Goal: Information Seeking & Learning: Learn about a topic

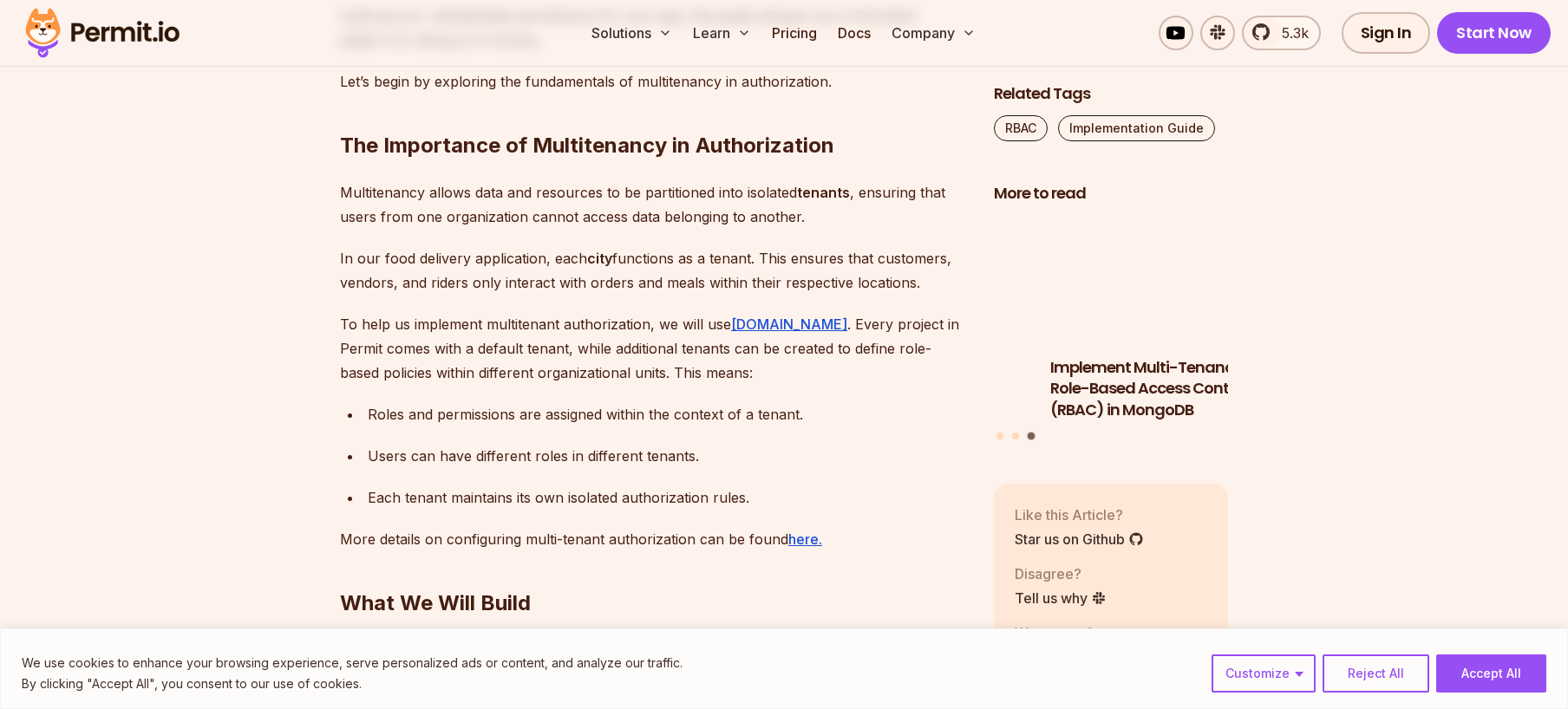
scroll to position [1821, 0]
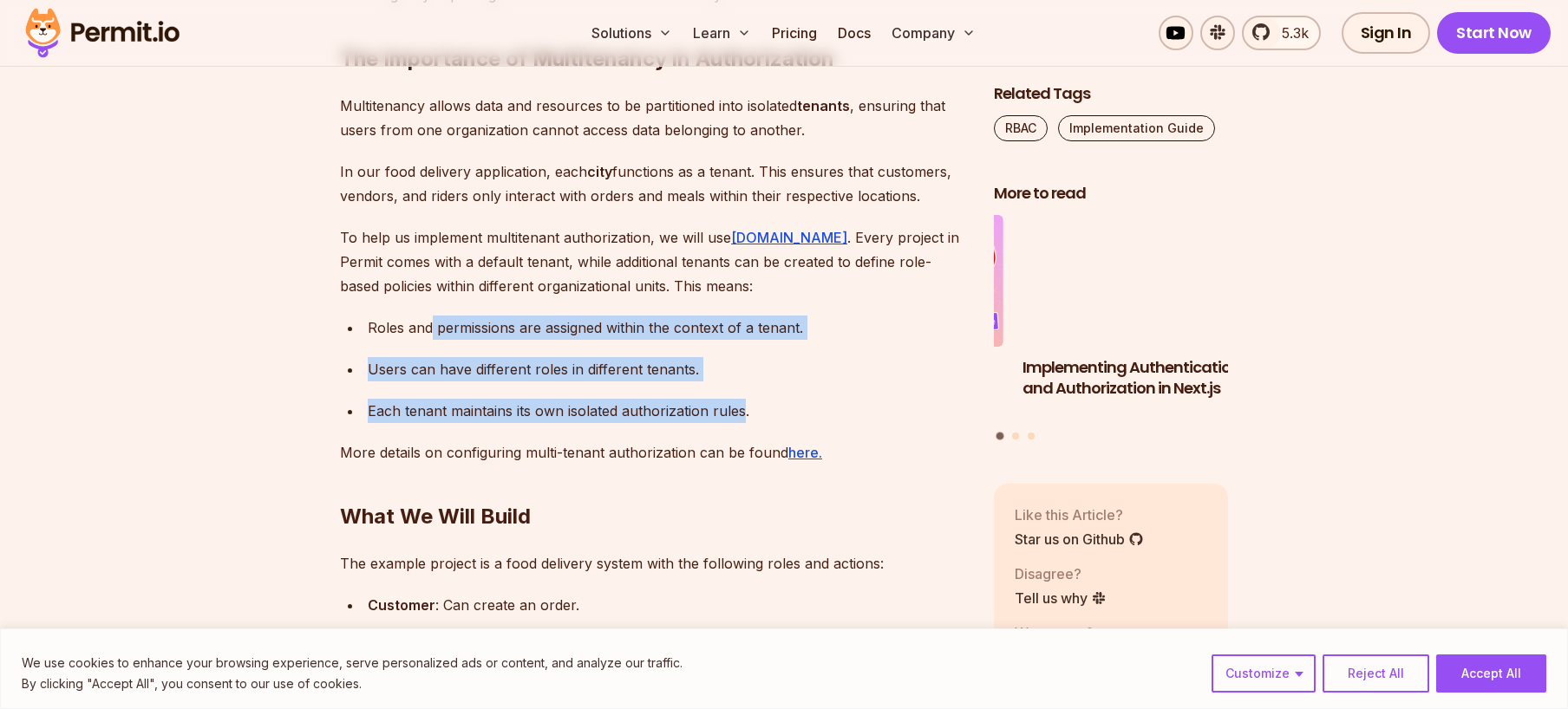
drag, startPoint x: 430, startPoint y: 304, endPoint x: 741, endPoint y: 378, distance: 319.7
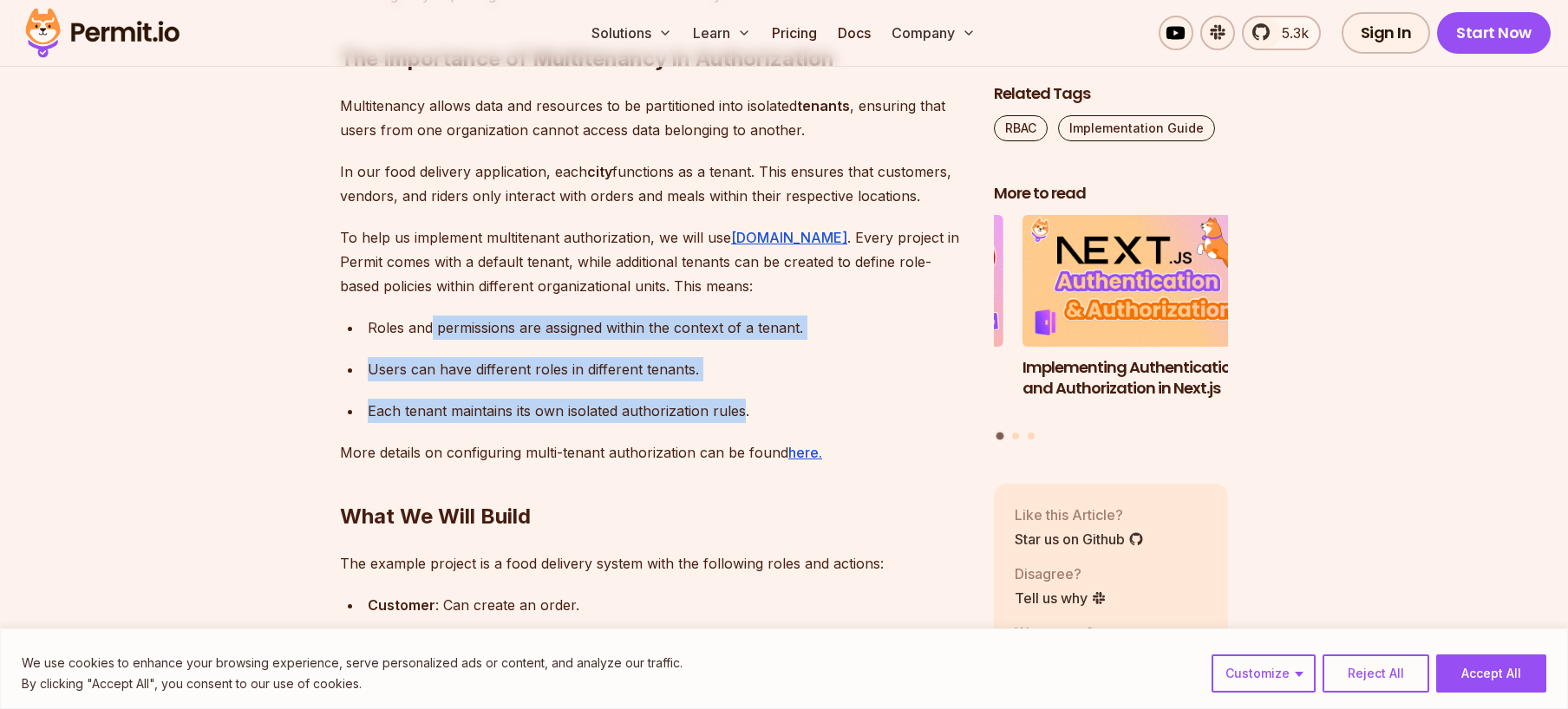
click at [741, 378] on ul "Roles and permissions are assigned within the context of a tenant. Users can ha…" at bounding box center [653, 369] width 626 height 107
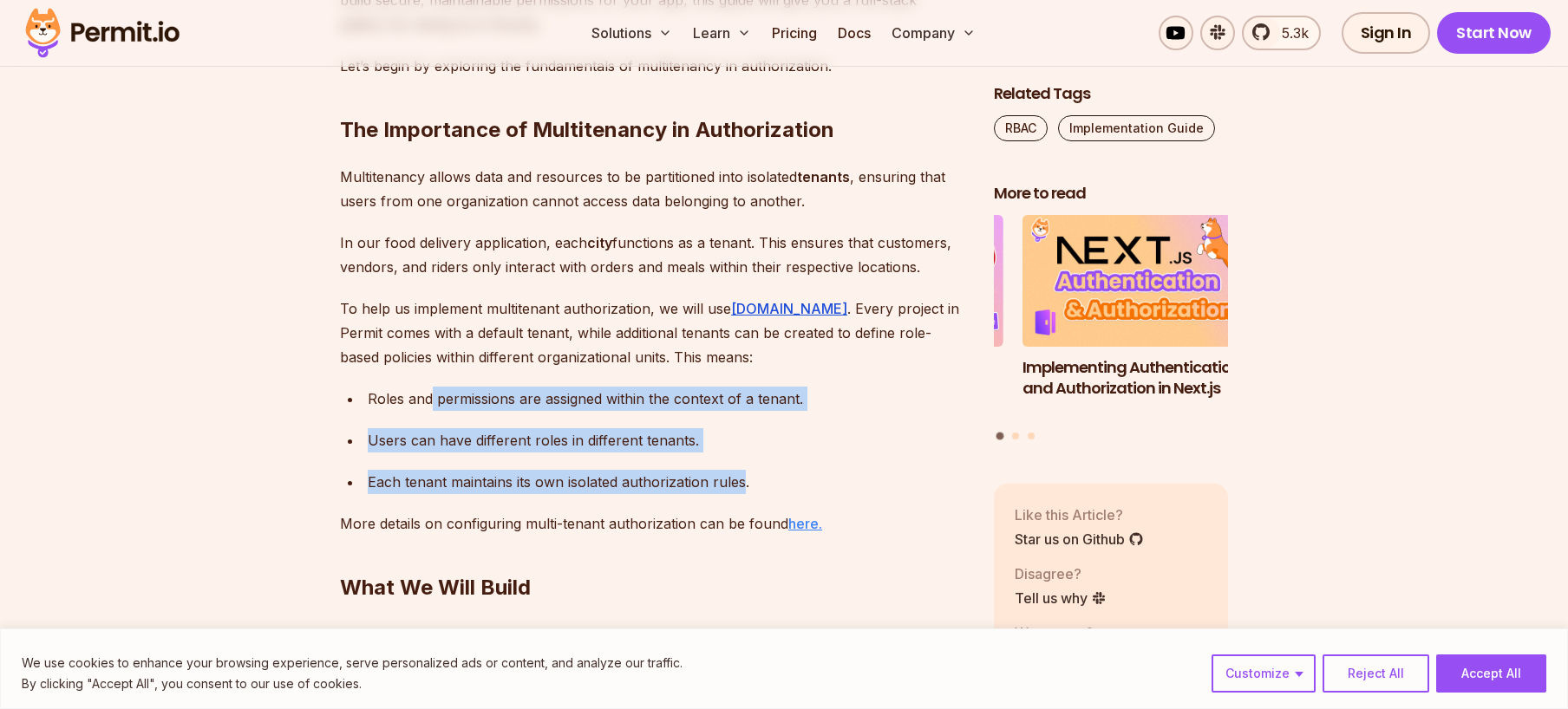
scroll to position [1648, 0]
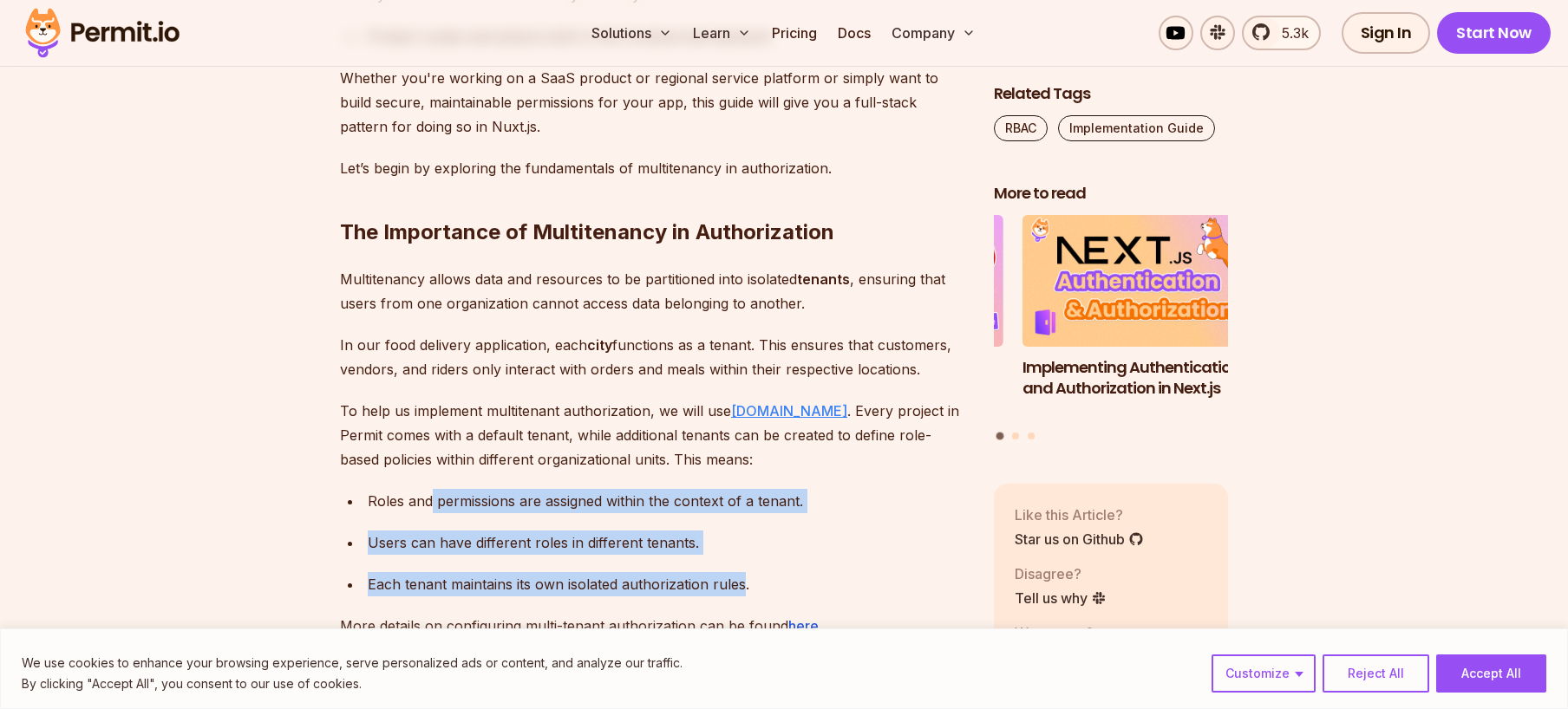
click at [769, 402] on link "Permit.io" at bounding box center [789, 410] width 116 height 17
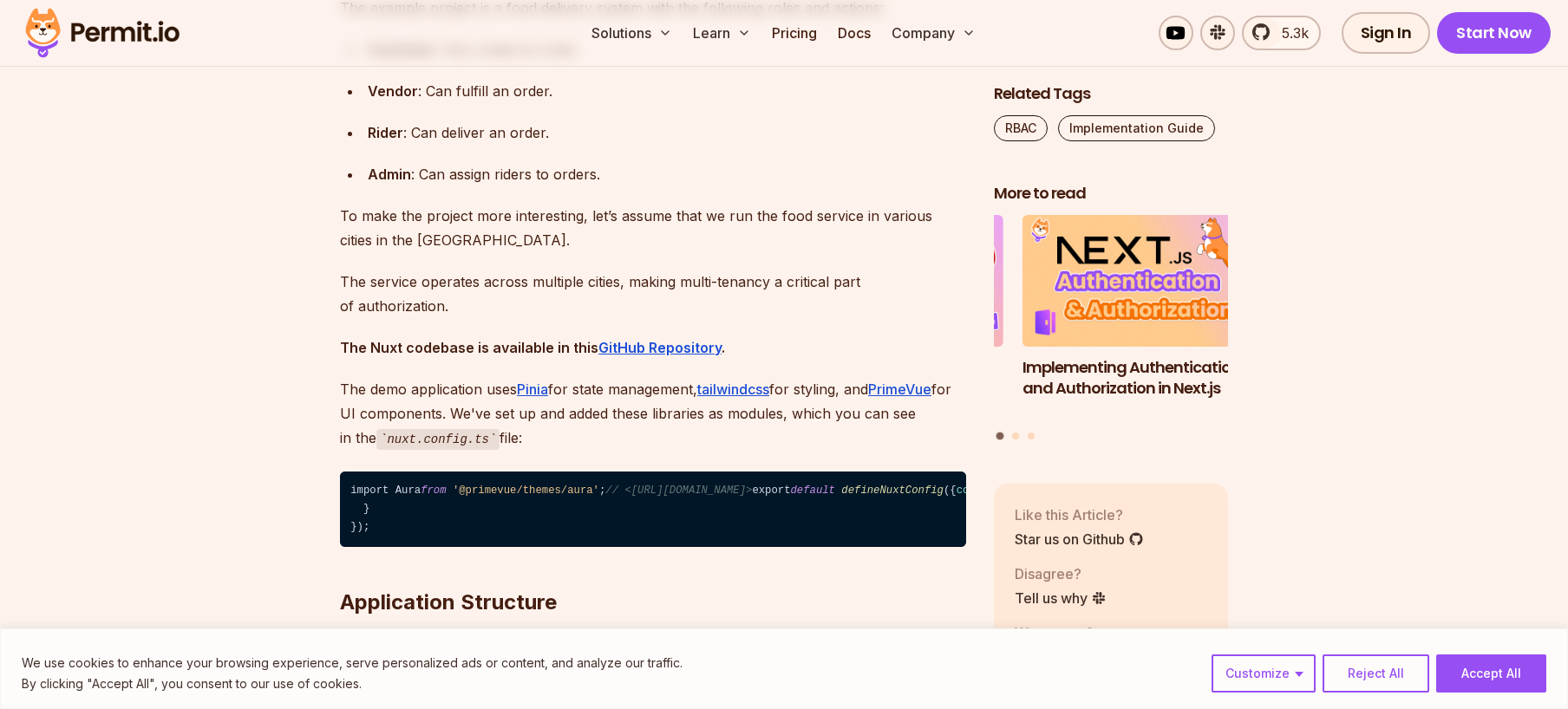
scroll to position [2428, 0]
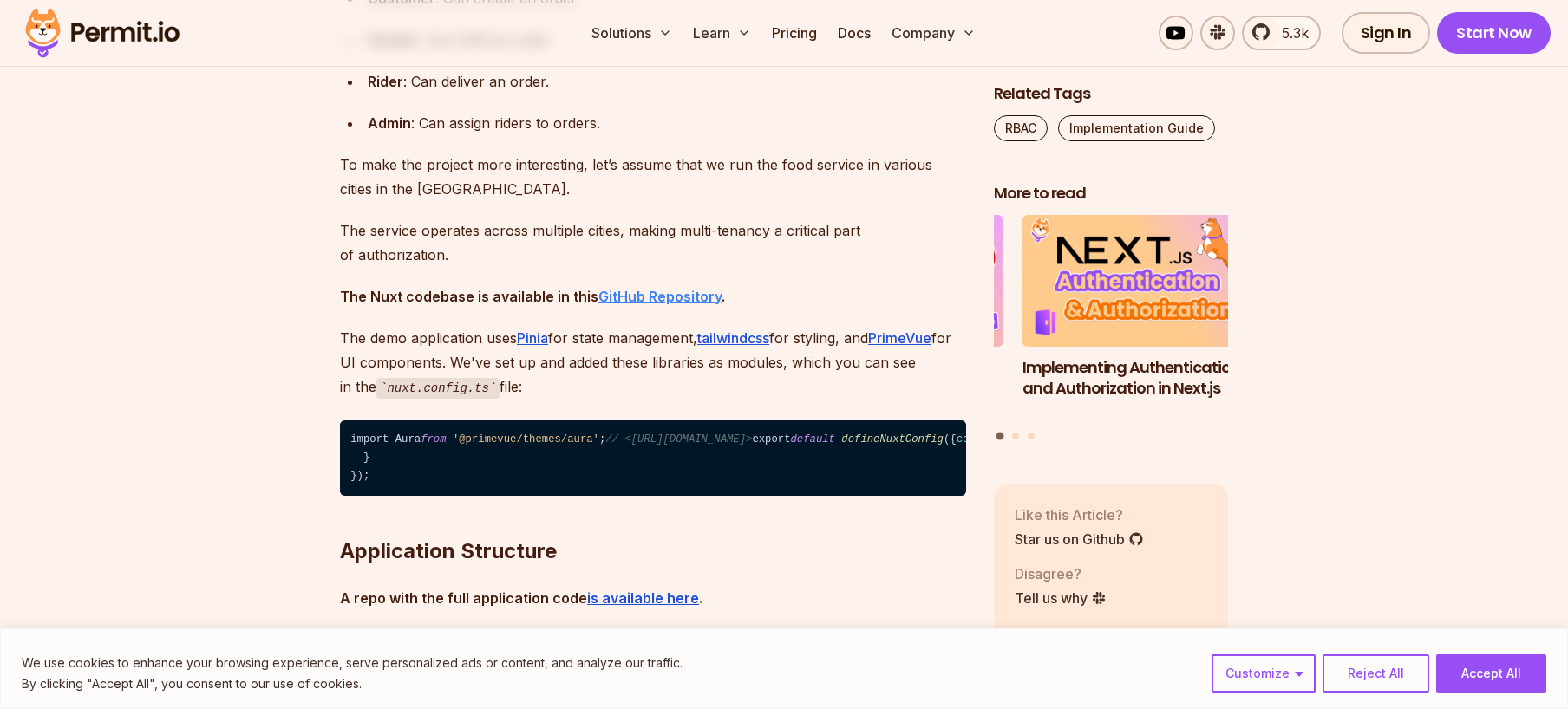
click at [650, 288] on strong "GitHub Repository" at bounding box center [659, 296] width 124 height 17
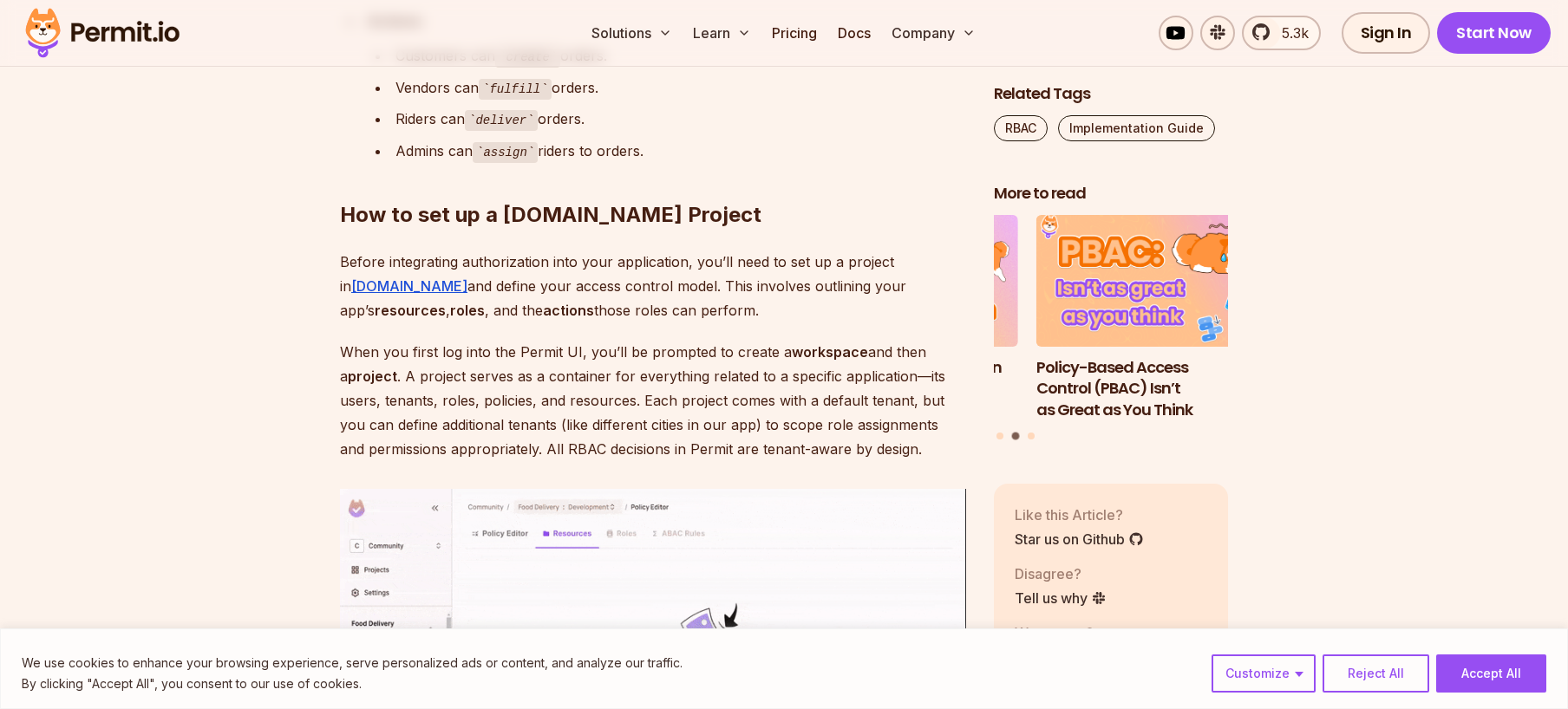
scroll to position [5596, 0]
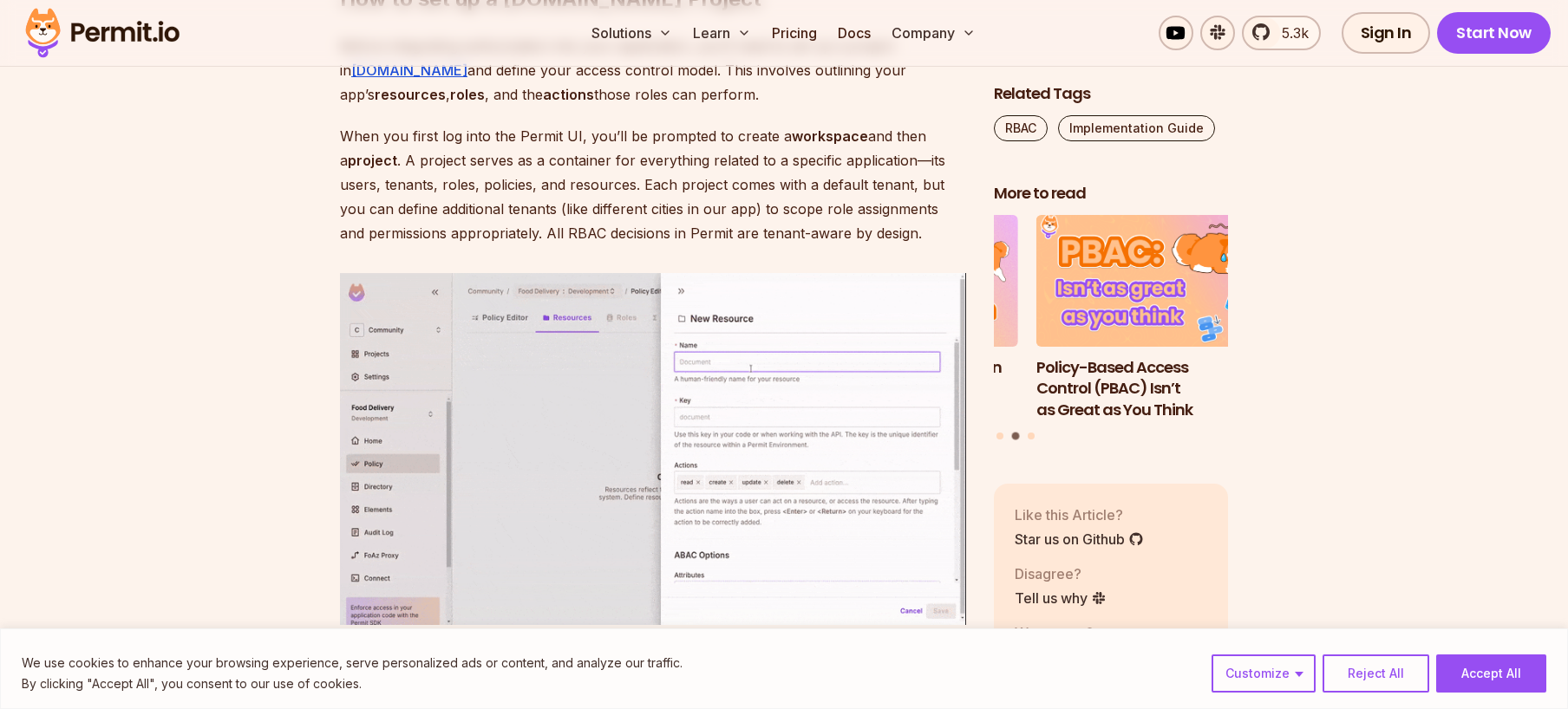
click at [442, 106] on p "Before integrating authorization into your application, you’ll need to set up a…" at bounding box center [653, 69] width 626 height 73
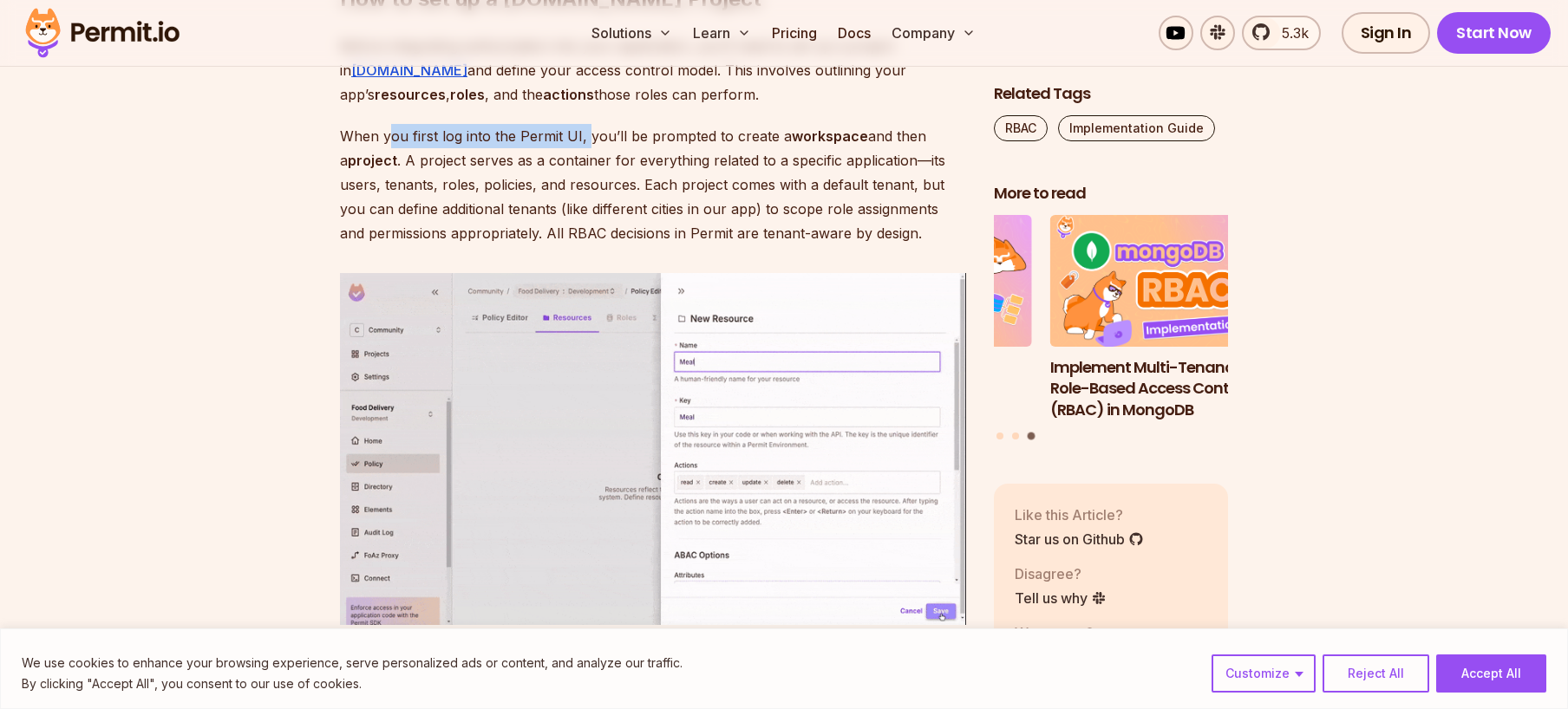
drag, startPoint x: 393, startPoint y: 267, endPoint x: 585, endPoint y: 259, distance: 192.2
click at [585, 245] on p "When you first log into the Permit UI, you’ll be prompted to create a workspace…" at bounding box center [653, 184] width 626 height 122
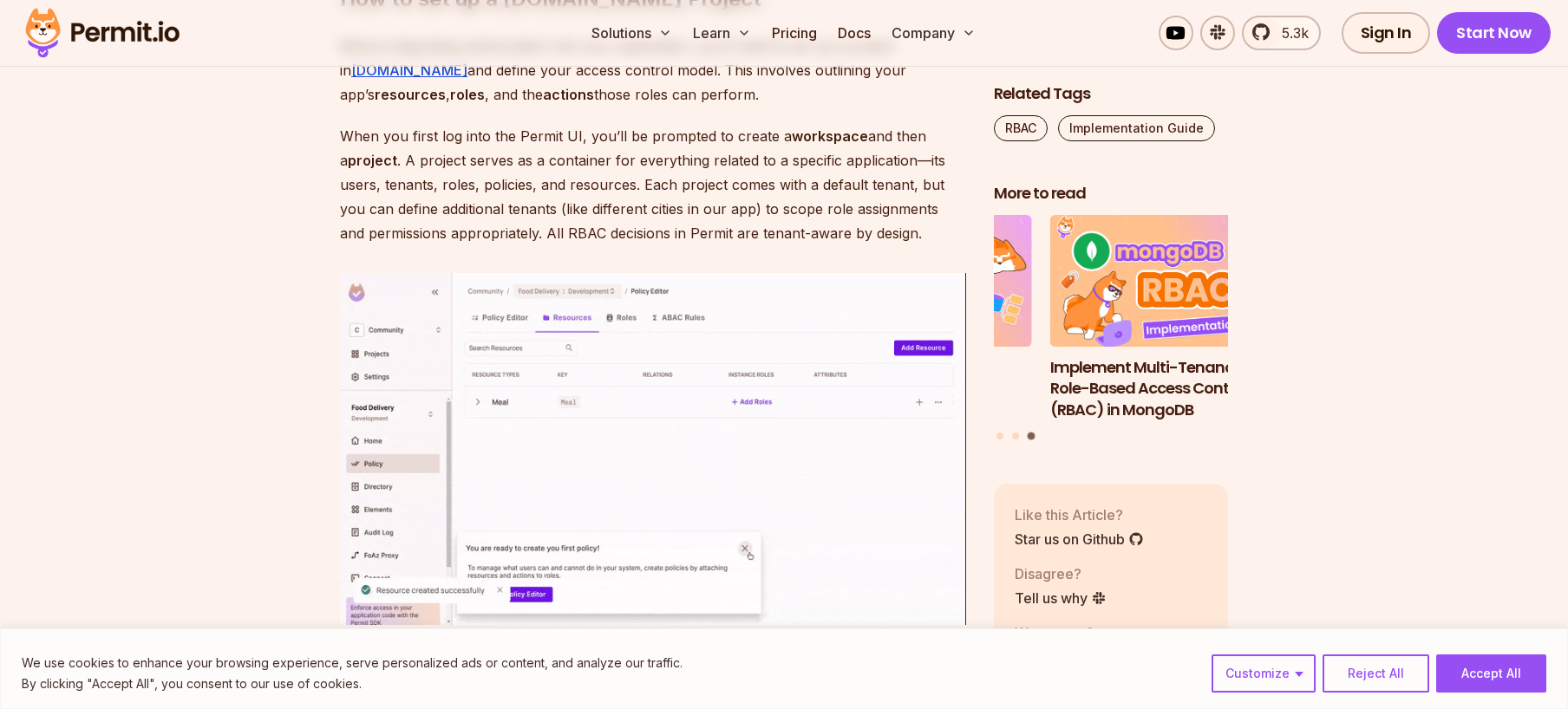
click at [573, 245] on p "When you first log into the Permit UI, you’ll be prompted to create a workspace…" at bounding box center [653, 184] width 626 height 122
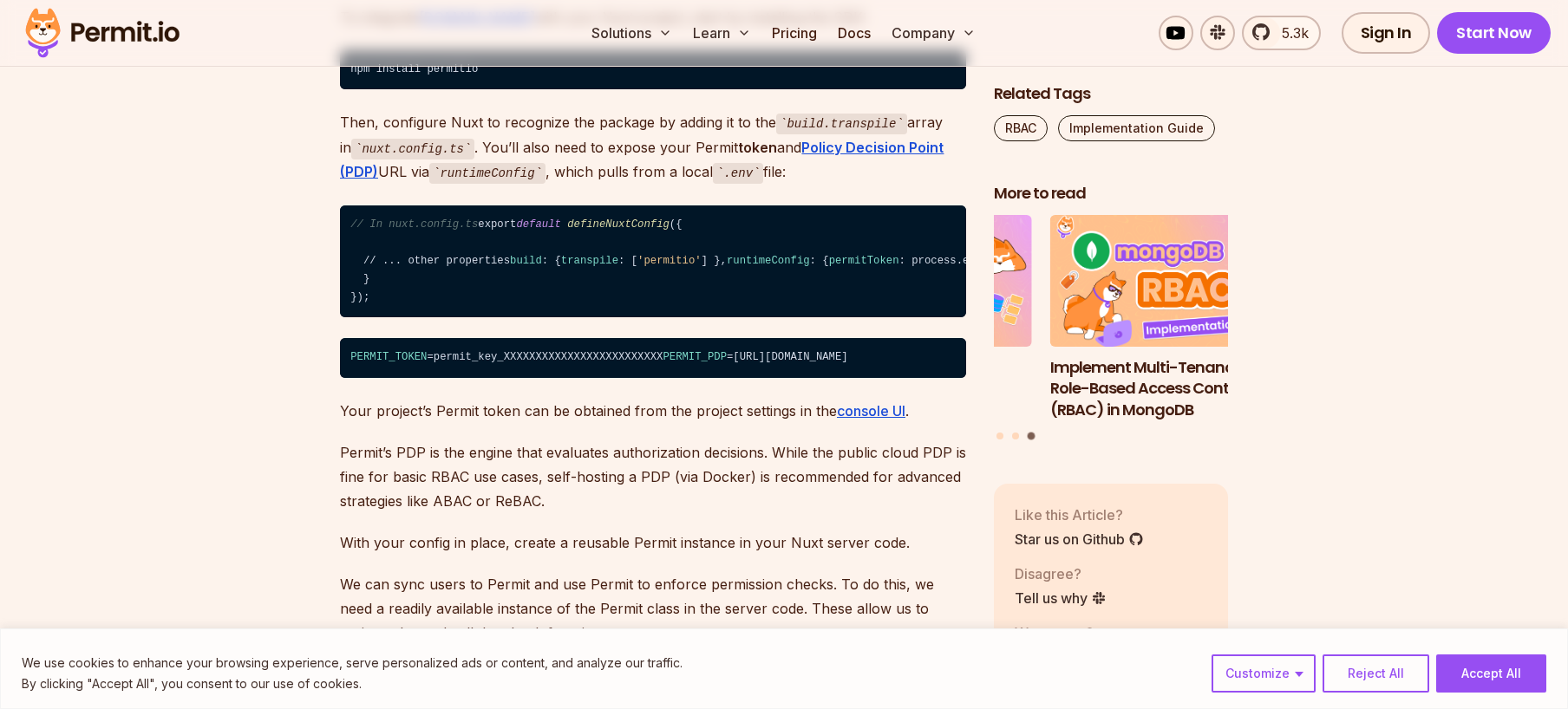
scroll to position [7070, 0]
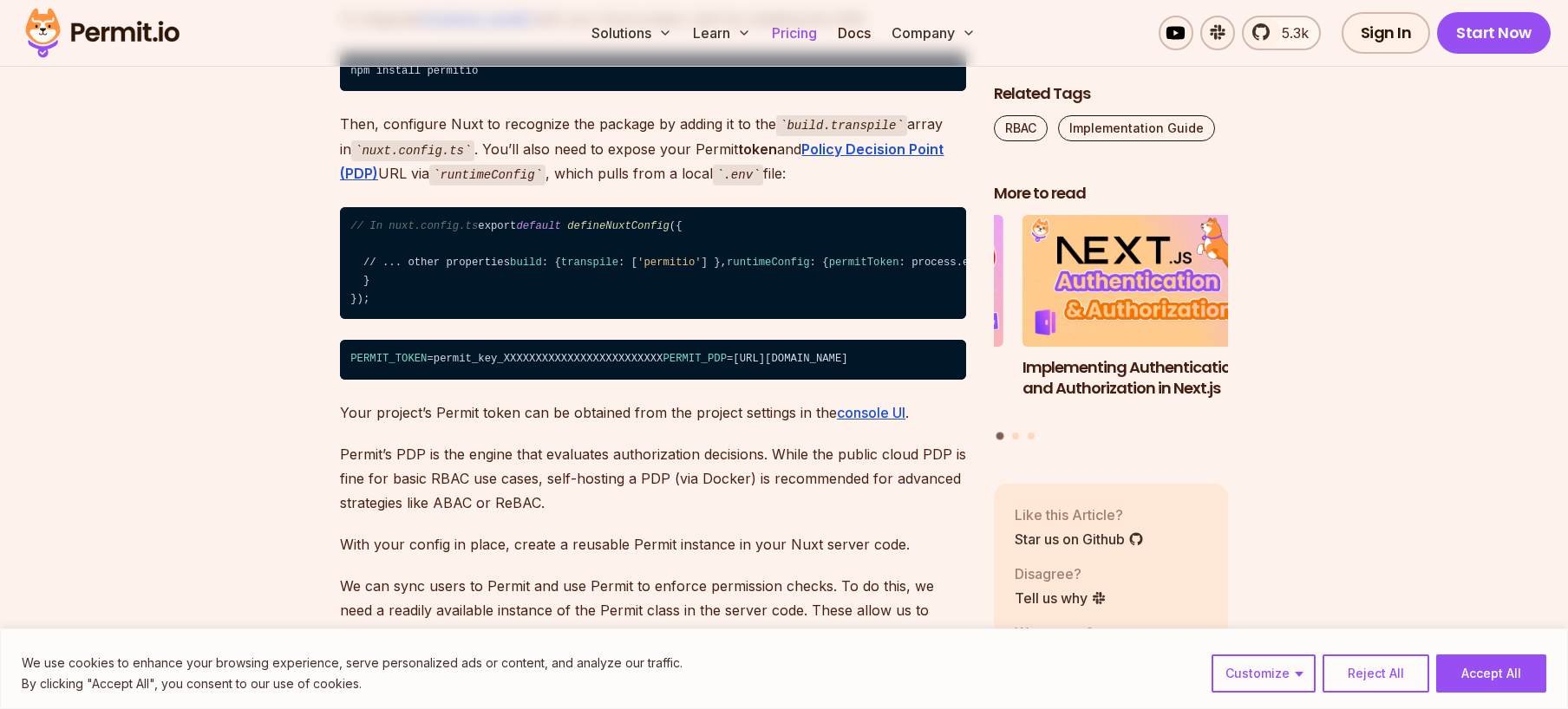
click at [788, 32] on link "Pricing" at bounding box center [794, 32] width 59 height 34
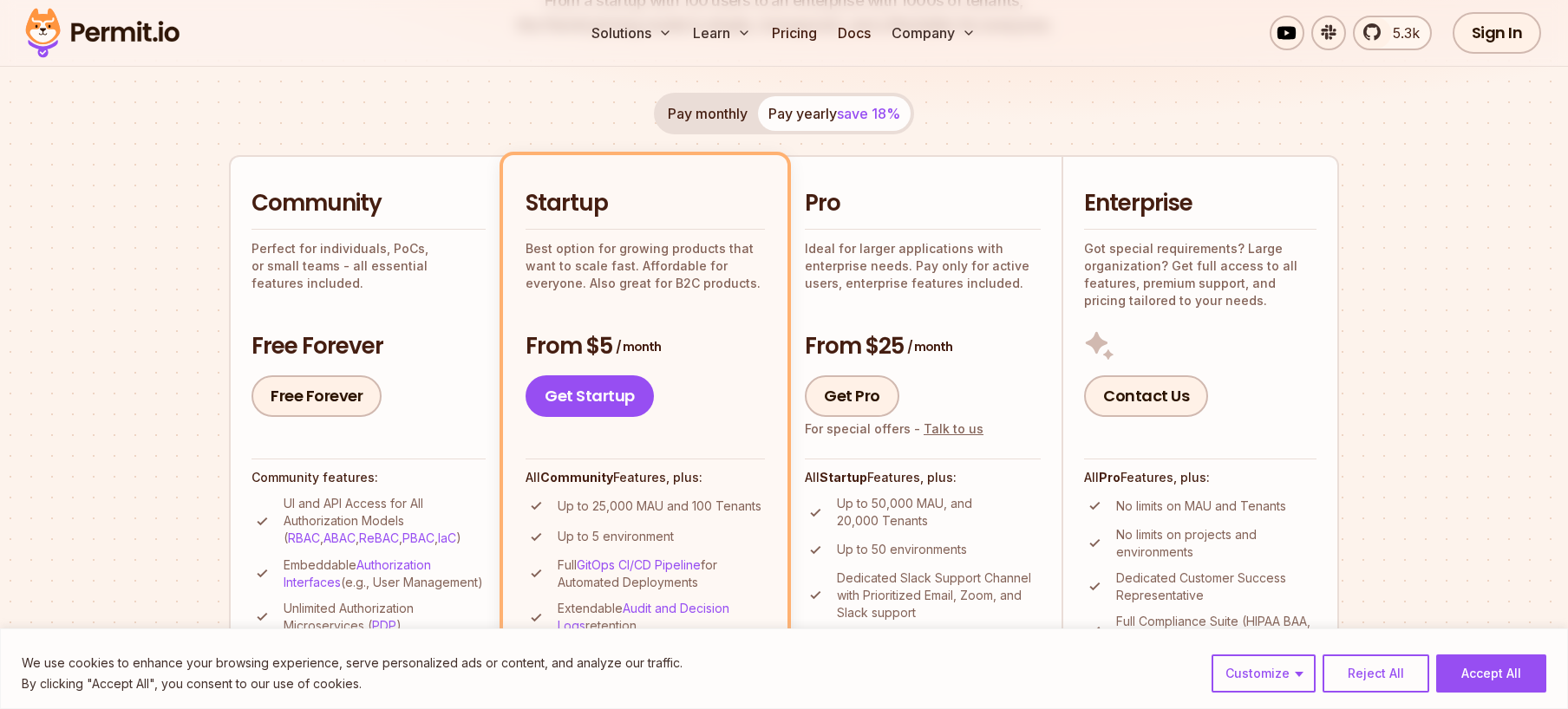
scroll to position [260, 0]
